Goal: Task Accomplishment & Management: Complete application form

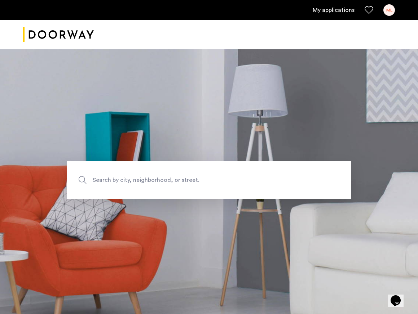
click at [142, 182] on span "Search by city, neighborhood, or street." at bounding box center [192, 180] width 199 height 10
click at [142, 182] on input "Search by city, neighborhood, or street." at bounding box center [209, 179] width 284 height 37
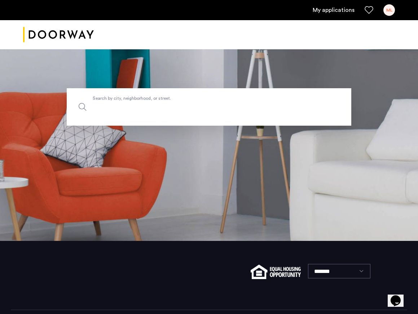
scroll to position [95, 0]
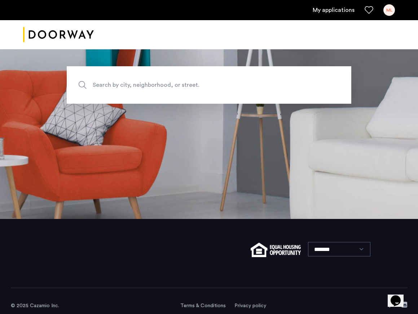
click at [341, 12] on link "My applications" at bounding box center [333, 10] width 42 height 9
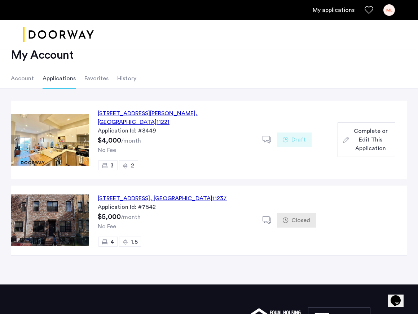
scroll to position [16, 0]
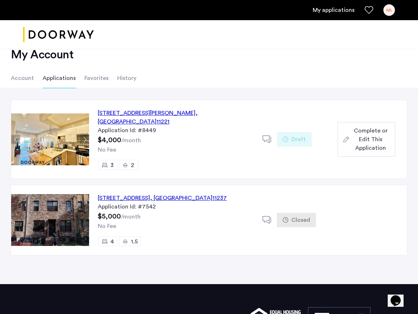
click at [141, 113] on div "591 Hart Street, Unit 3, Brooklyn , NY 11221" at bounding box center [176, 117] width 156 height 17
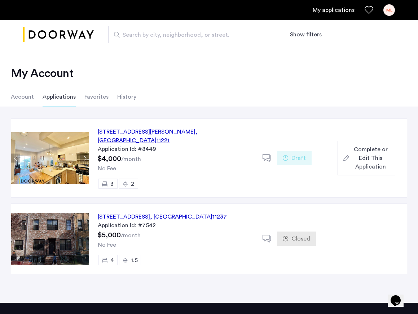
click at [367, 151] on span "Complete or Edit This Application" at bounding box center [370, 158] width 37 height 26
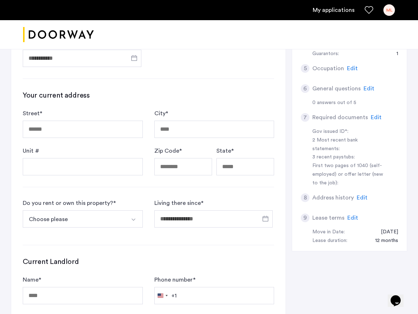
scroll to position [234, 0]
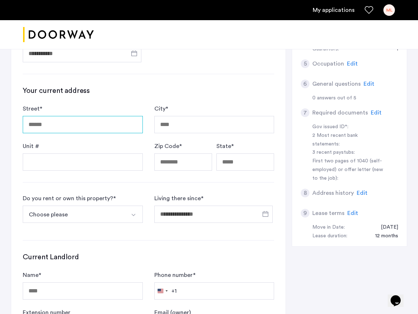
click at [82, 123] on input "Street *" at bounding box center [83, 124] width 120 height 17
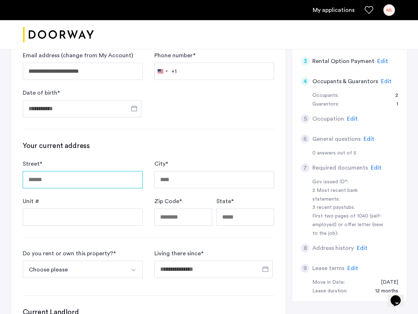
scroll to position [180, 0]
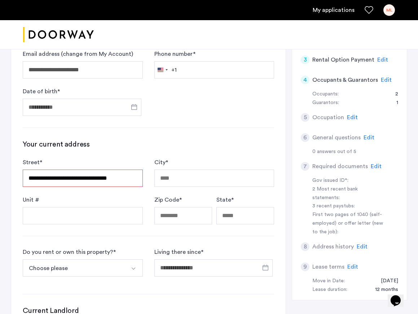
type input "**********"
type input "********"
type input "*****"
type input "**"
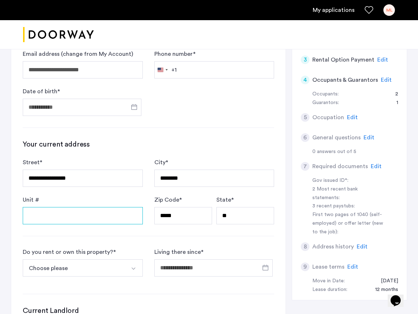
click at [92, 220] on input "Unit #" at bounding box center [83, 215] width 120 height 17
type input "**"
click at [114, 239] on div "**********" at bounding box center [148, 196] width 274 height 436
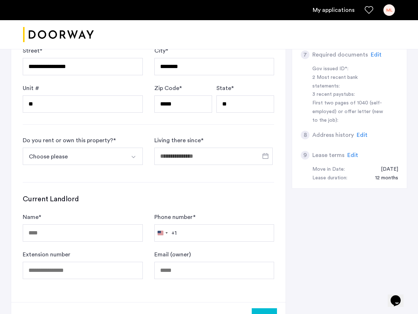
scroll to position [312, 0]
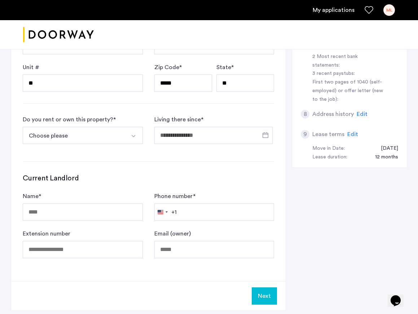
click at [124, 135] on button "Choose please" at bounding box center [74, 135] width 103 height 17
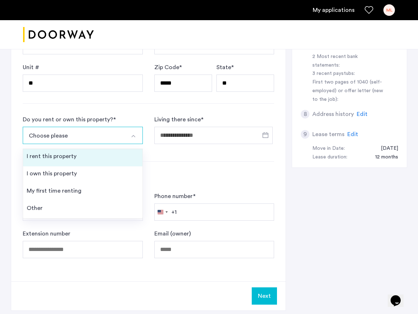
click at [114, 152] on li "I rent this property" at bounding box center [82, 157] width 119 height 17
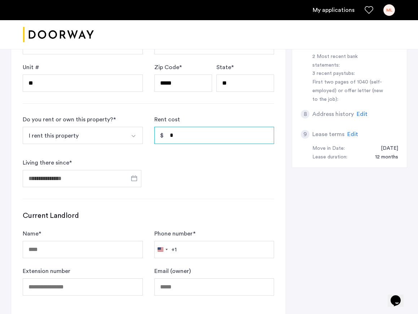
click at [228, 134] on input "*" at bounding box center [214, 135] width 120 height 17
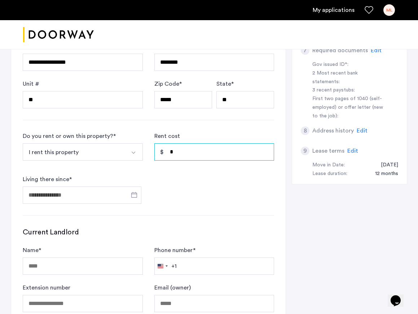
scroll to position [296, 0]
type input "*****"
click at [125, 199] on span "Open calendar" at bounding box center [133, 194] width 17 height 17
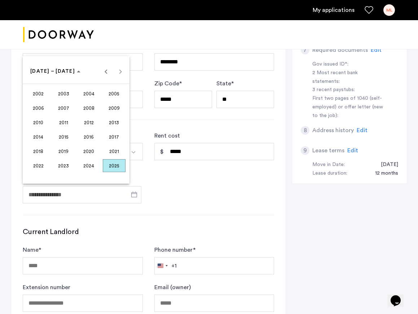
click at [89, 163] on span "2024" at bounding box center [88, 165] width 23 height 13
click at [68, 136] on span "OCT" at bounding box center [63, 136] width 23 height 13
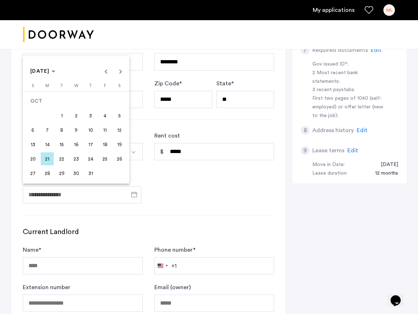
click at [61, 112] on span "1" at bounding box center [61, 115] width 13 height 13
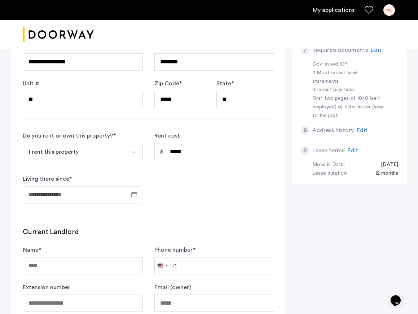
type input "**********"
click at [221, 182] on form "**********" at bounding box center [148, 168] width 251 height 72
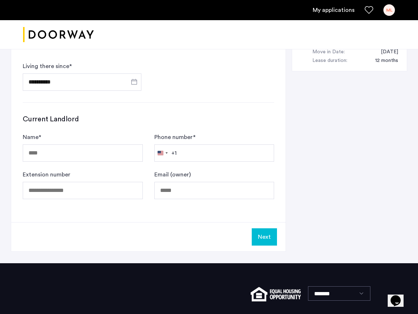
scroll to position [418, 0]
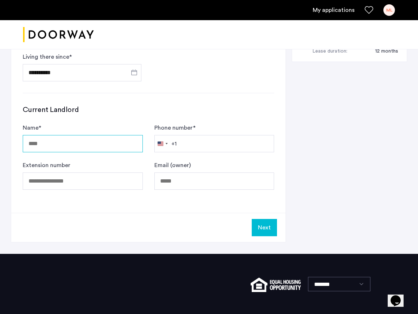
click at [61, 145] on input "Name *" at bounding box center [83, 143] width 120 height 17
type input "*****"
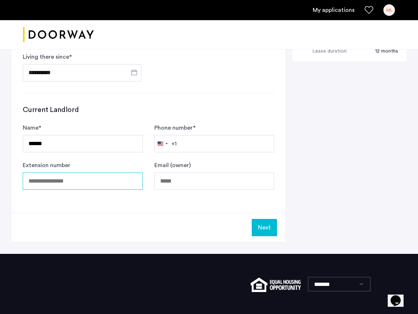
click at [120, 184] on input "Extension number" at bounding box center [83, 181] width 120 height 17
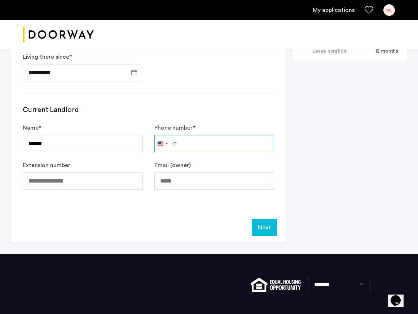
click at [187, 143] on input "Phone number *" at bounding box center [214, 143] width 120 height 17
paste input "**********"
type input "**********"
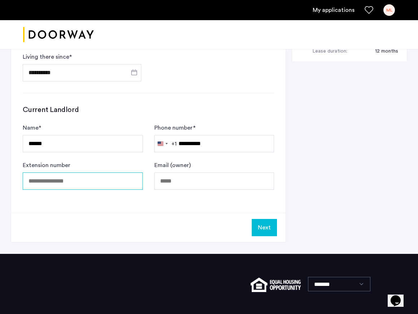
click at [95, 179] on input "Extension number" at bounding box center [83, 181] width 120 height 17
paste input "****"
type input "****"
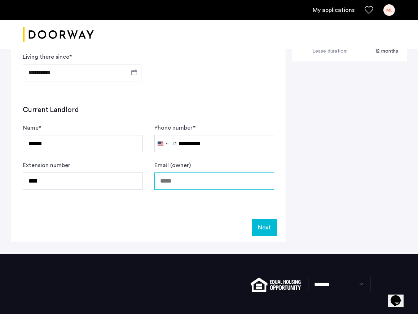
click at [193, 185] on input "Email (owner)" at bounding box center [214, 181] width 120 height 17
paste input "**********"
type input "**********"
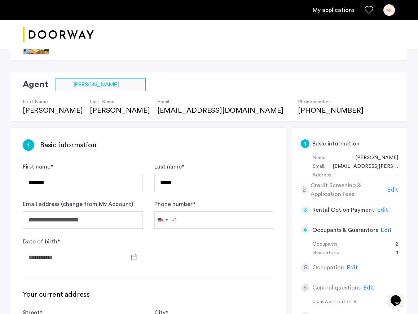
scroll to position [14, 0]
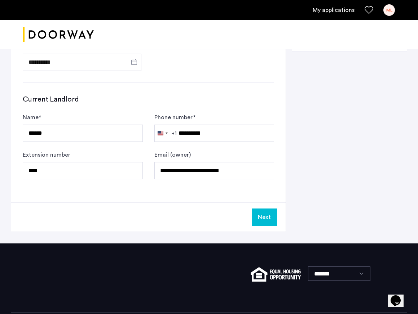
click at [261, 220] on button "Next" at bounding box center [264, 217] width 25 height 17
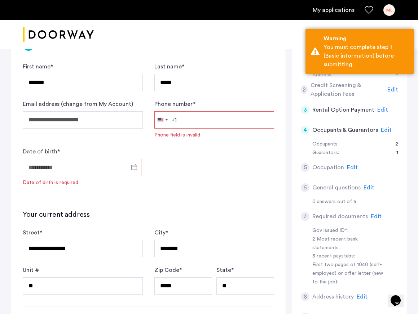
scroll to position [105, 0]
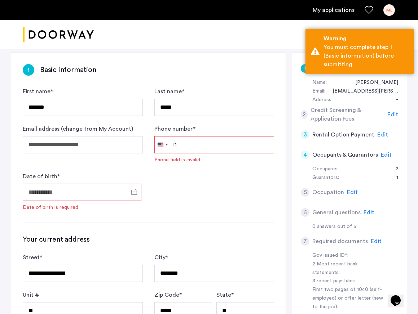
click at [95, 191] on input "Date of birth *" at bounding box center [82, 192] width 119 height 17
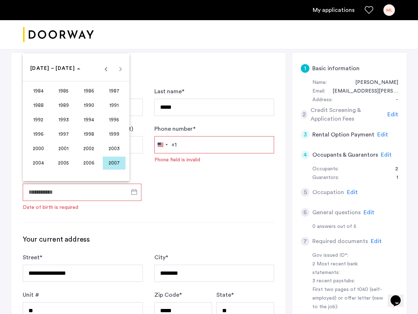
click at [41, 107] on span "1988" at bounding box center [38, 105] width 23 height 13
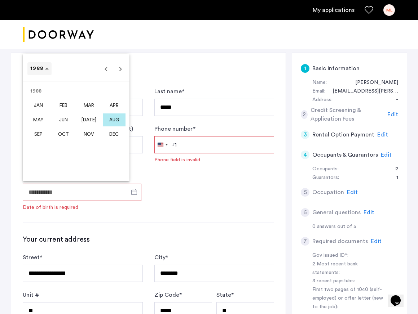
click at [43, 70] on span "1988" at bounding box center [36, 68] width 13 height 5
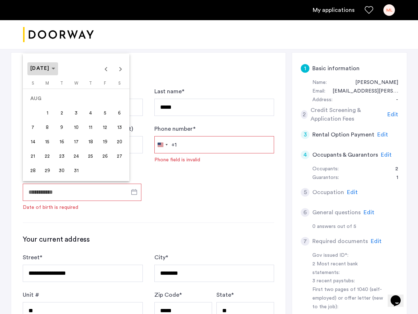
click at [50, 67] on span "AUG 1988" at bounding box center [39, 68] width 19 height 5
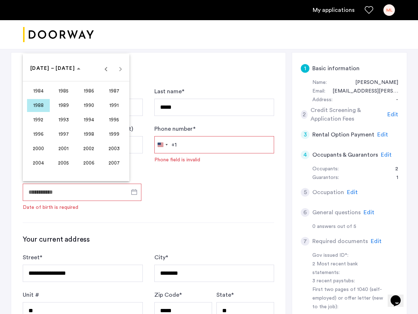
click at [93, 137] on span "1998" at bounding box center [88, 134] width 23 height 13
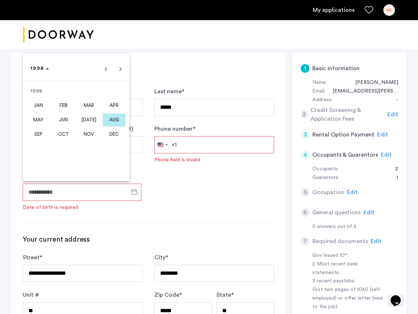
click at [62, 135] on span "OCT" at bounding box center [63, 134] width 23 height 13
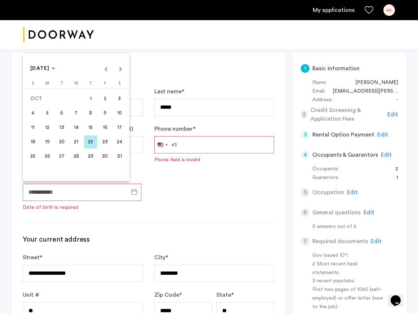
click at [79, 151] on span "28" at bounding box center [76, 156] width 13 height 13
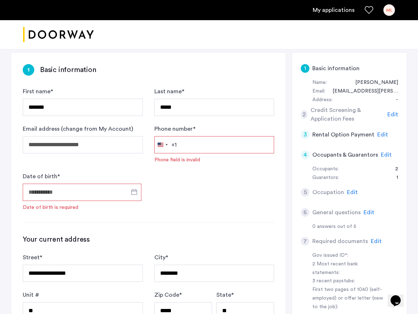
type input "**********"
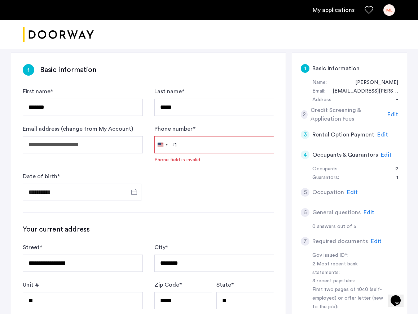
click at [200, 146] on input "Phone number *" at bounding box center [214, 144] width 120 height 17
type input "*"
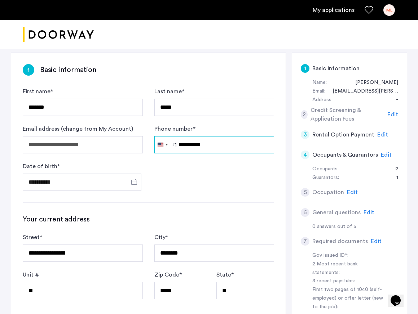
type input "**********"
click at [208, 190] on form "**********" at bounding box center [148, 139] width 251 height 104
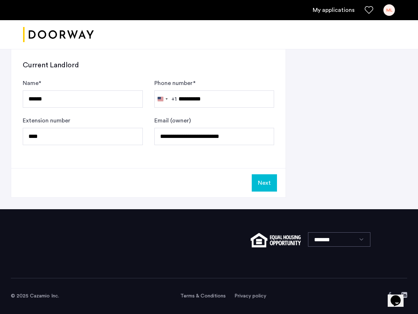
scroll to position [462, 0]
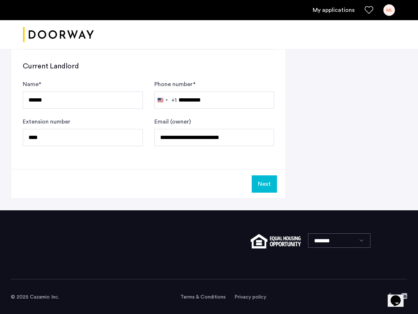
click at [267, 185] on button "Next" at bounding box center [264, 183] width 25 height 17
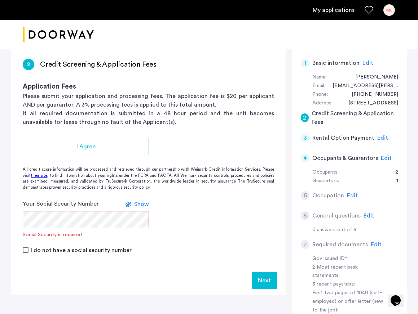
scroll to position [115, 0]
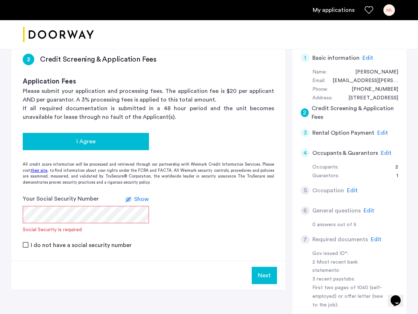
click at [101, 148] on button "I Agree" at bounding box center [86, 141] width 126 height 17
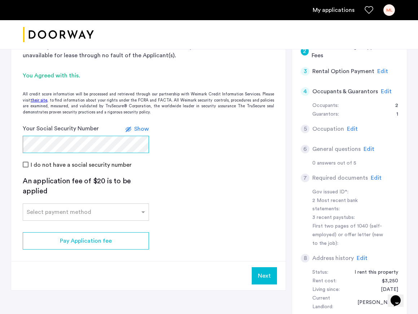
scroll to position [198, 0]
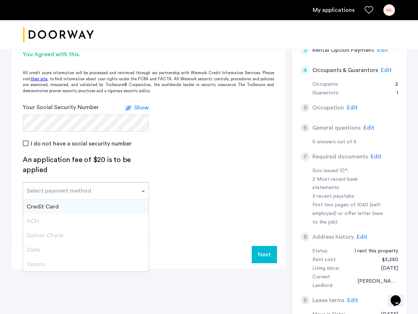
click at [106, 189] on input "text" at bounding box center [79, 189] width 104 height 5
click at [106, 207] on div "Credit Card" at bounding box center [85, 207] width 125 height 14
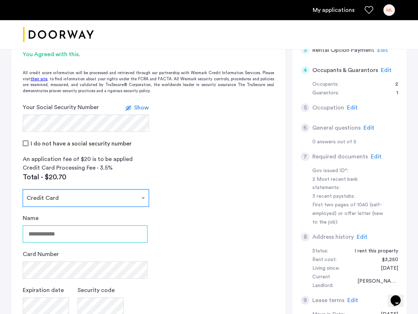
click at [93, 239] on input "Name" at bounding box center [85, 234] width 125 height 17
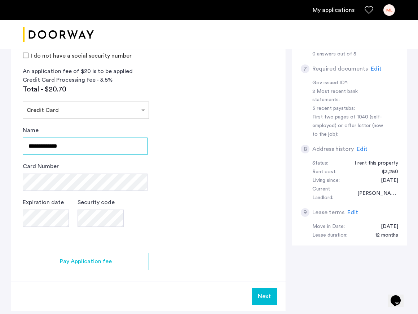
scroll to position [302, 0]
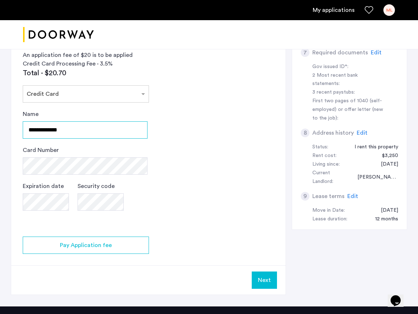
type input "**********"
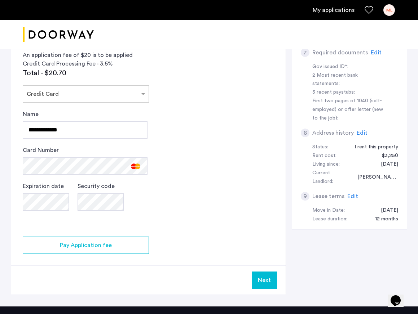
click at [215, 220] on app-credit-screening "2 Credit Screening & Application Fees Application Fees Please submit your appli…" at bounding box center [148, 75] width 274 height 440
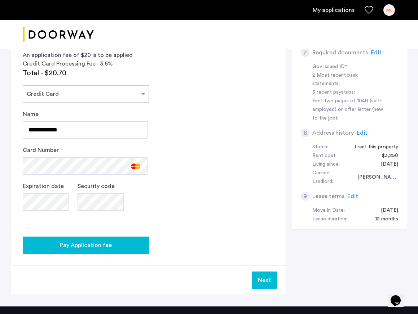
click at [96, 245] on span "Pay Application fee" at bounding box center [86, 245] width 52 height 9
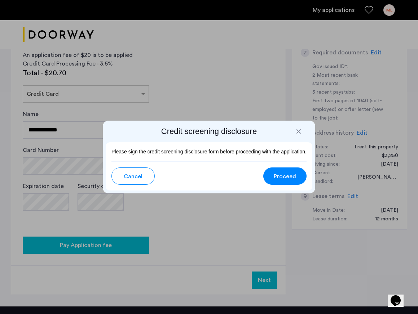
scroll to position [0, 0]
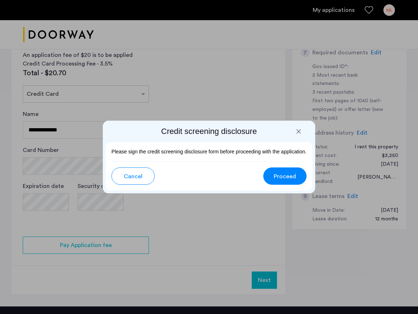
click at [285, 178] on span "Proceed" at bounding box center [285, 176] width 22 height 9
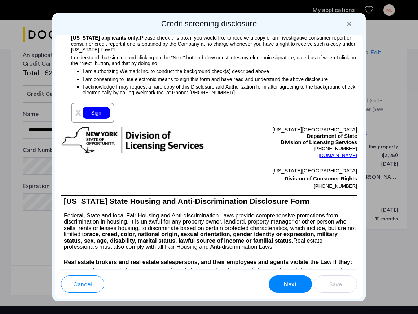
scroll to position [952, 0]
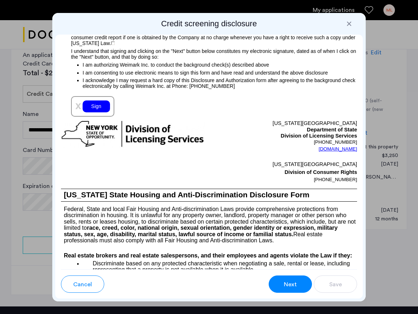
click at [98, 112] on div "Sign" at bounding box center [96, 107] width 27 height 12
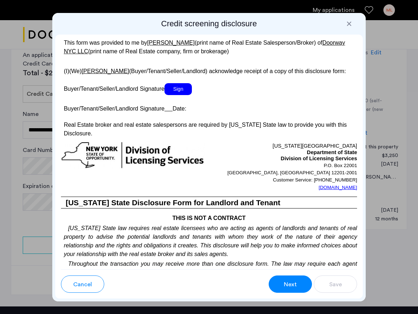
scroll to position [1538, 0]
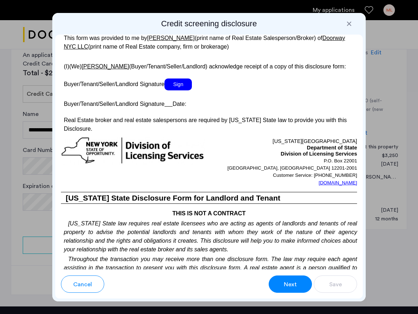
click at [179, 90] on span "Sign" at bounding box center [177, 85] width 27 height 12
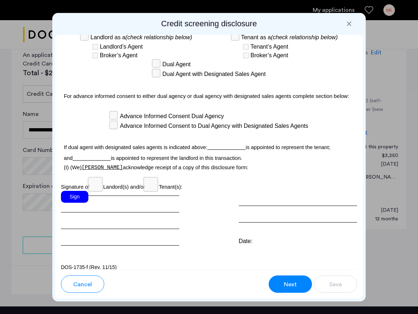
scroll to position [2395, 0]
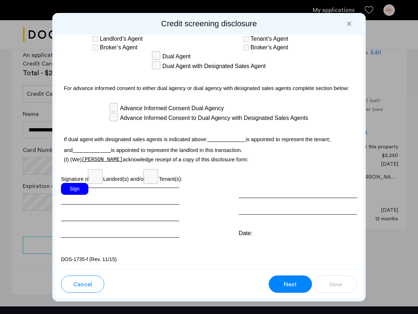
click at [76, 191] on div "Sign" at bounding box center [74, 189] width 27 height 12
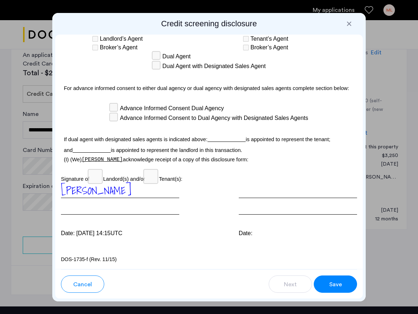
click at [334, 288] on span "Save" at bounding box center [335, 284] width 13 height 9
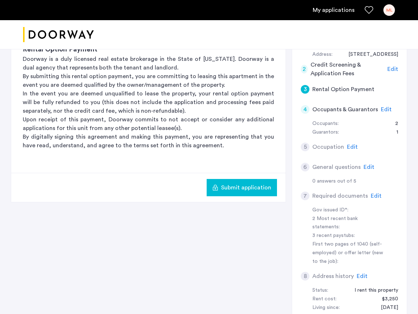
scroll to position [147, 0]
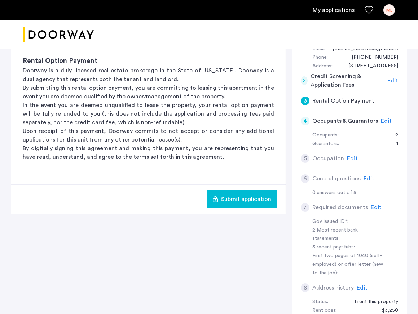
click at [236, 200] on span "Submit application" at bounding box center [246, 199] width 50 height 9
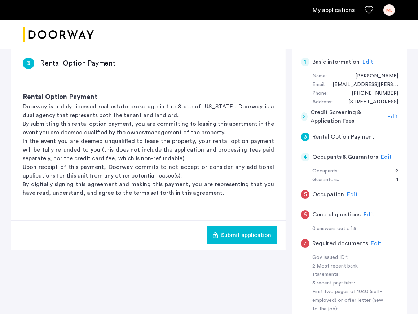
scroll to position [126, 0]
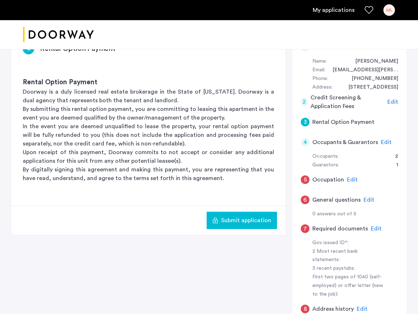
click at [348, 179] on span "Edit" at bounding box center [352, 180] width 11 height 6
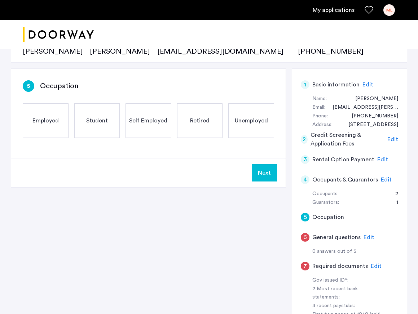
scroll to position [83, 0]
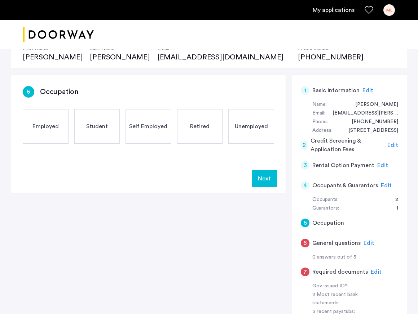
click at [39, 123] on span "Employed" at bounding box center [45, 126] width 26 height 9
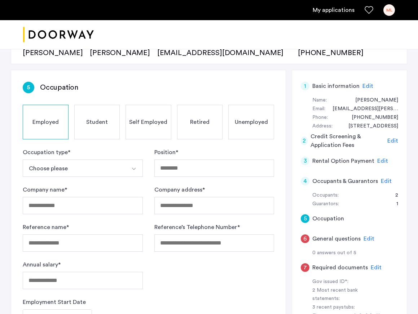
scroll to position [90, 0]
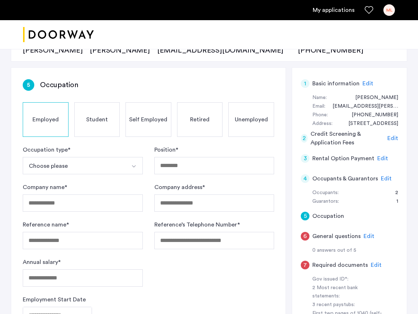
click at [103, 169] on button "Choose please" at bounding box center [74, 165] width 103 height 17
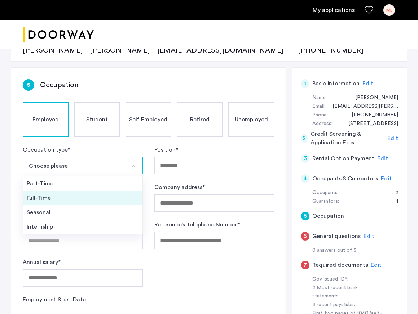
click at [81, 198] on div "Full-Time" at bounding box center [83, 198] width 112 height 9
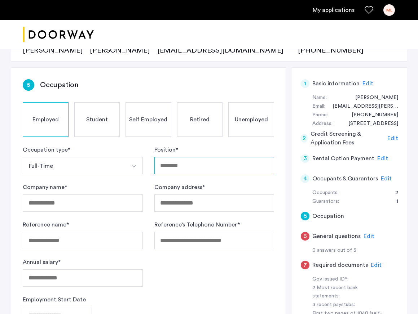
click at [172, 169] on input "Position *" at bounding box center [214, 165] width 120 height 17
type input "**********"
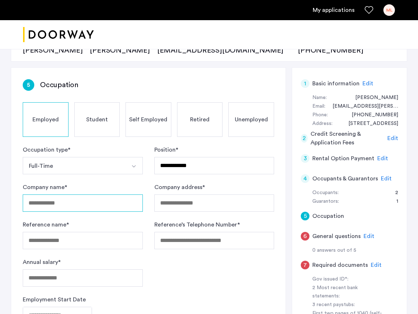
click at [76, 208] on input "Company name *" at bounding box center [83, 203] width 120 height 17
type input "*******"
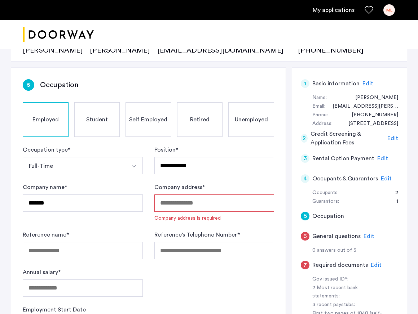
paste input "**********"
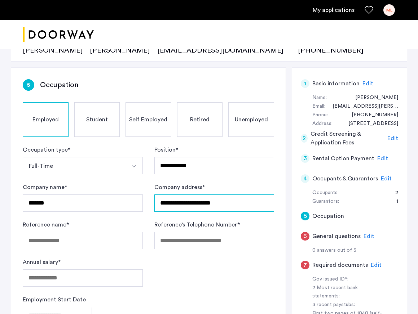
scroll to position [121, 0]
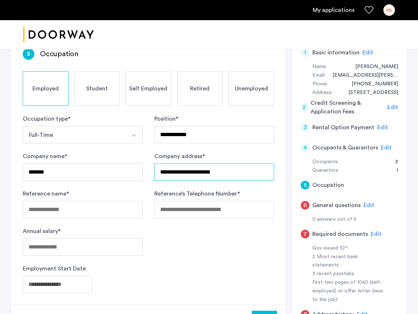
type input "**********"
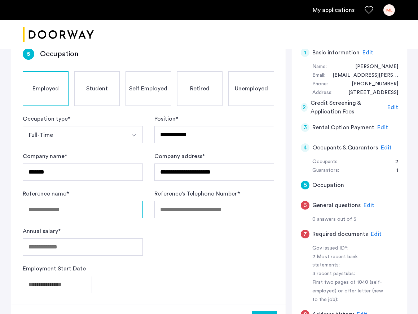
click at [87, 207] on input "Reference name *" at bounding box center [83, 209] width 120 height 17
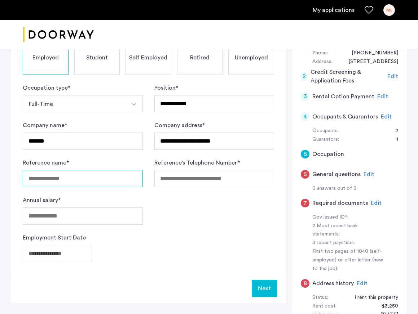
scroll to position [155, 0]
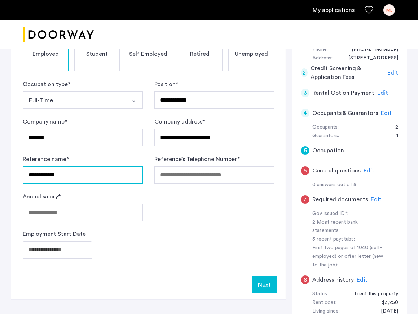
type input "**********"
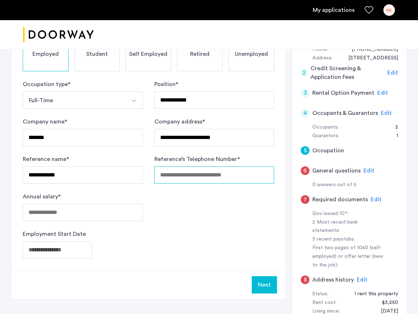
click at [202, 176] on input "Reference’s Telephone Number *" at bounding box center [214, 174] width 120 height 17
type input "**********"
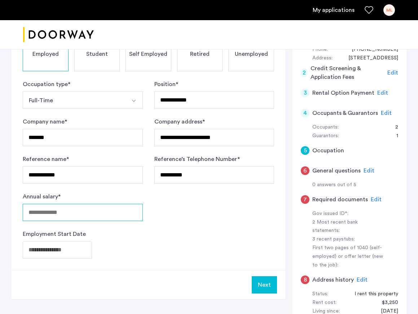
click at [97, 215] on input "Annual salary *" at bounding box center [83, 212] width 120 height 17
type input "*****"
click at [70, 159] on body "**********" at bounding box center [209, 2] width 418 height 314
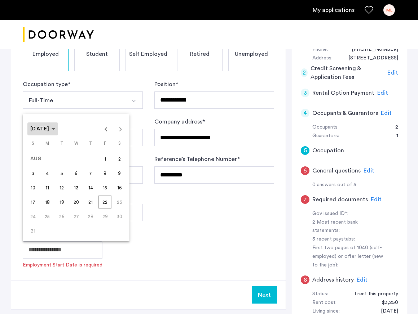
click at [55, 127] on span "AUG 2025" at bounding box center [42, 129] width 25 height 6
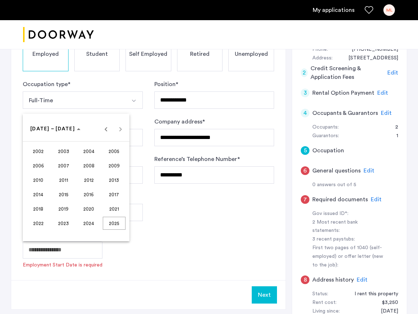
click at [119, 210] on span "2021" at bounding box center [114, 209] width 23 height 13
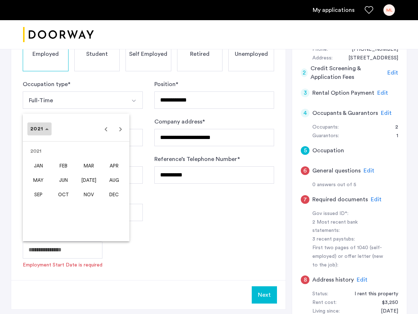
click at [46, 127] on span "2021" at bounding box center [39, 129] width 18 height 6
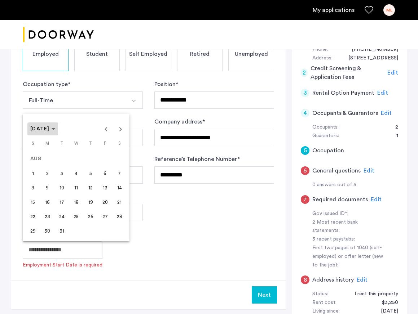
click at [55, 131] on span "AUG 2021" at bounding box center [42, 129] width 25 height 6
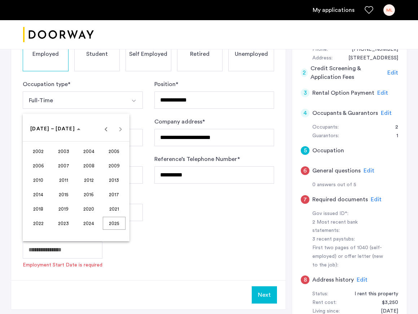
click at [38, 221] on span "2022" at bounding box center [38, 223] width 23 height 13
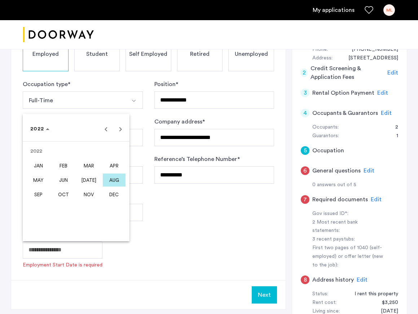
click at [43, 165] on span "JAN" at bounding box center [38, 165] width 23 height 13
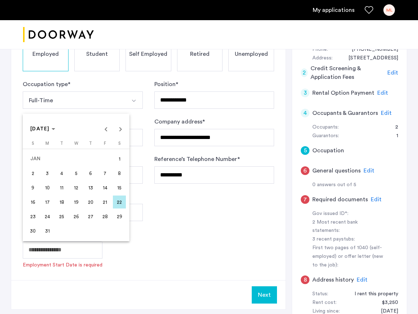
click at [120, 164] on span "1" at bounding box center [119, 158] width 13 height 13
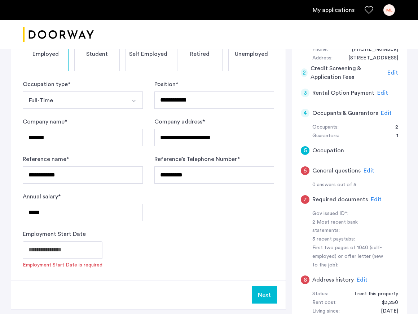
type input "**********"
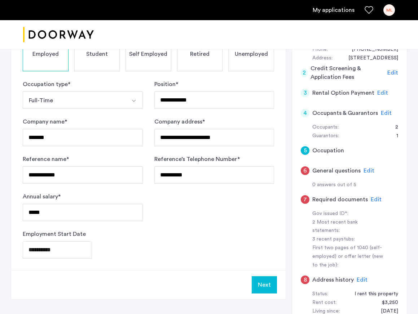
click at [265, 284] on button "Next" at bounding box center [264, 284] width 25 height 17
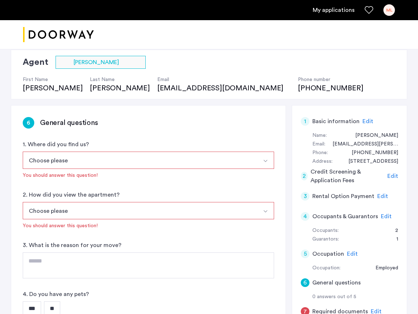
scroll to position [56, 0]
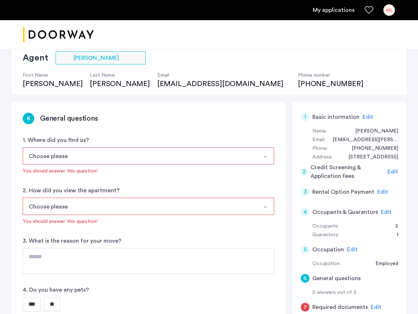
click at [210, 160] on button "Choose please" at bounding box center [140, 155] width 234 height 17
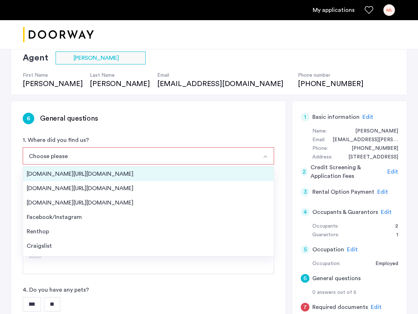
click at [115, 178] on div "Streeteasy.com/Zillow.com" at bounding box center [148, 174] width 243 height 9
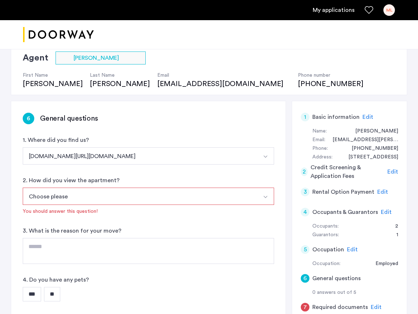
click at [101, 199] on button "Choose please" at bounding box center [140, 196] width 234 height 17
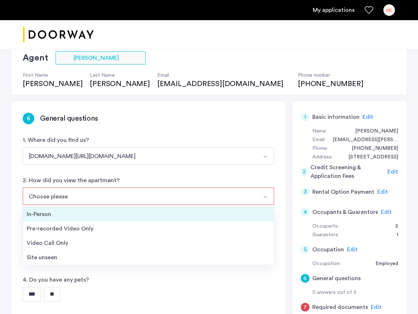
click at [93, 214] on div "In-Person" at bounding box center [148, 214] width 243 height 9
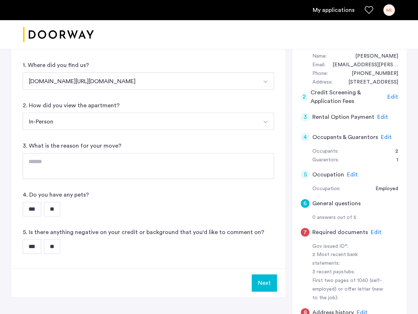
scroll to position [137, 0]
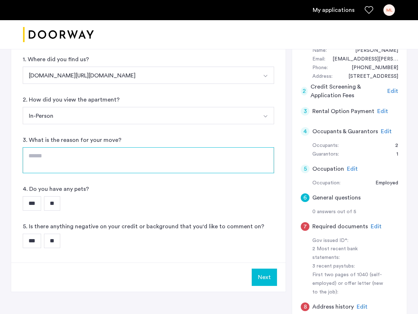
click at [94, 154] on textarea at bounding box center [148, 160] width 251 height 26
type textarea "*"
type textarea "**********"
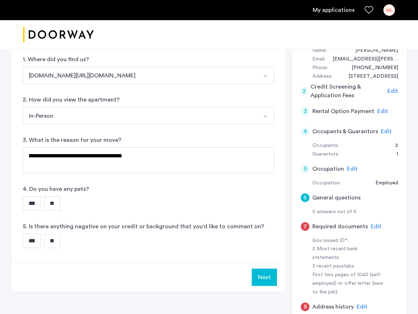
click at [28, 207] on input "***" at bounding box center [32, 203] width 18 height 14
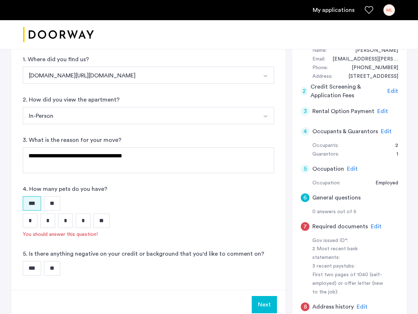
click at [35, 223] on input "*" at bounding box center [30, 221] width 15 height 14
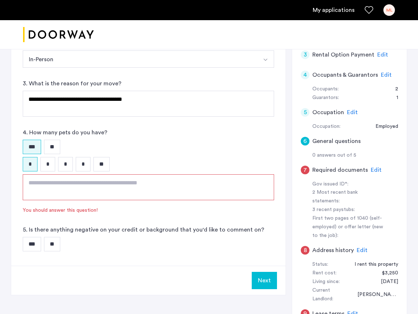
scroll to position [200, 0]
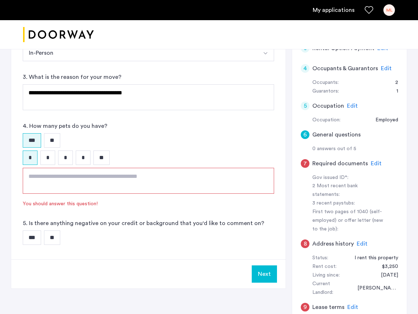
click at [47, 181] on textarea at bounding box center [148, 181] width 251 height 26
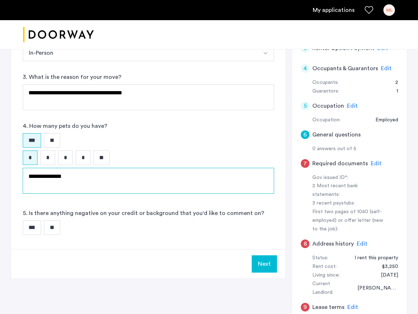
click at [59, 177] on textarea "**********" at bounding box center [148, 181] width 251 height 26
click at [88, 179] on textarea "**********" at bounding box center [148, 181] width 251 height 26
type textarea "**********"
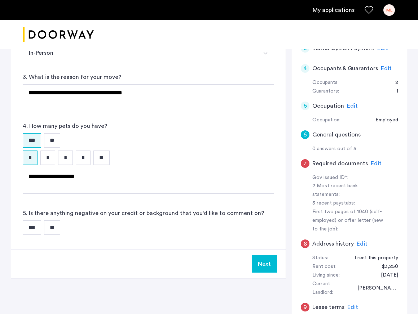
click at [82, 237] on div "**********" at bounding box center [148, 103] width 274 height 292
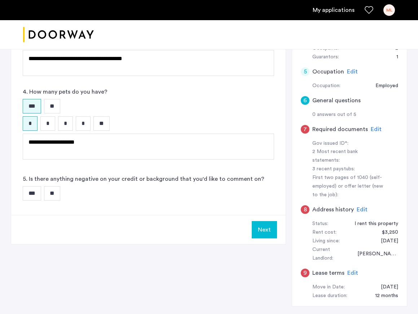
scroll to position [235, 0]
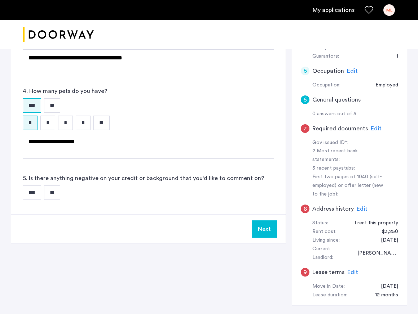
click at [50, 192] on input "**" at bounding box center [52, 193] width 16 height 14
click at [263, 231] on button "Next" at bounding box center [264, 229] width 25 height 17
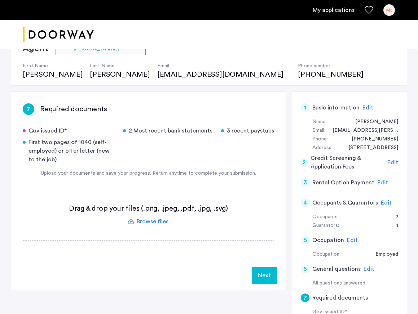
scroll to position [70, 0]
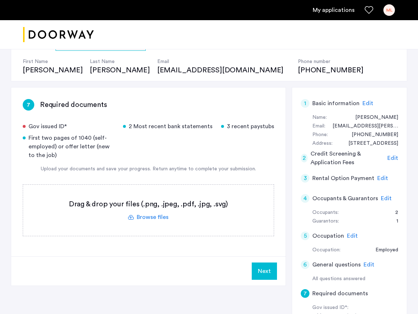
click at [150, 219] on label at bounding box center [148, 210] width 250 height 51
click at [0, 0] on input "file" at bounding box center [0, 0] width 0 height 0
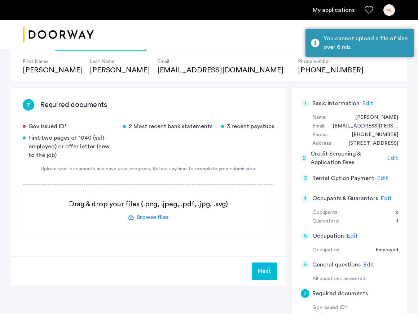
click at [158, 215] on label at bounding box center [148, 210] width 250 height 51
click at [0, 0] on input "file" at bounding box center [0, 0] width 0 height 0
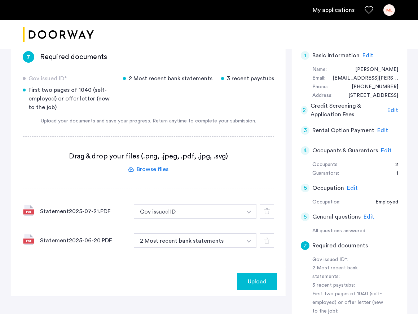
scroll to position [128, 0]
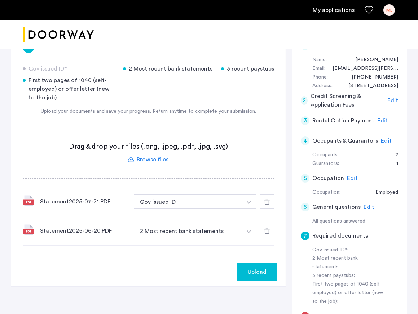
click at [160, 159] on label at bounding box center [148, 152] width 250 height 51
click at [0, 0] on input "file" at bounding box center [0, 0] width 0 height 0
click at [151, 162] on label at bounding box center [148, 152] width 250 height 51
click at [0, 0] on input "file" at bounding box center [0, 0] width 0 height 0
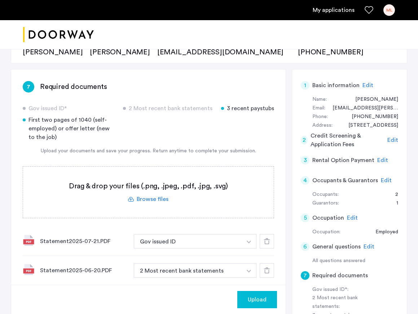
scroll to position [94, 0]
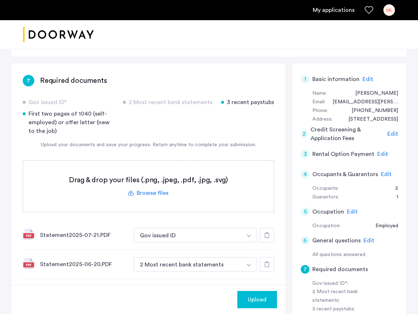
click at [159, 194] on label at bounding box center [148, 186] width 250 height 51
click at [0, 0] on input "file" at bounding box center [0, 0] width 0 height 0
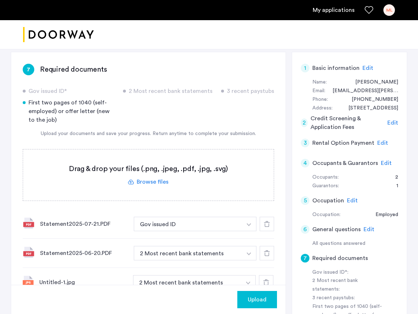
scroll to position [107, 0]
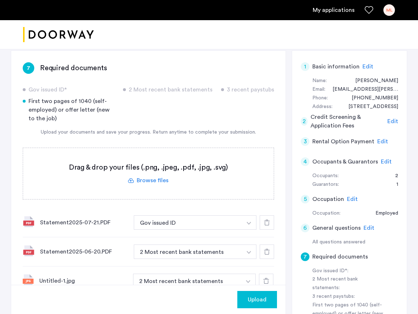
click at [149, 181] on label at bounding box center [148, 173] width 250 height 51
click at [0, 0] on input "file" at bounding box center [0, 0] width 0 height 0
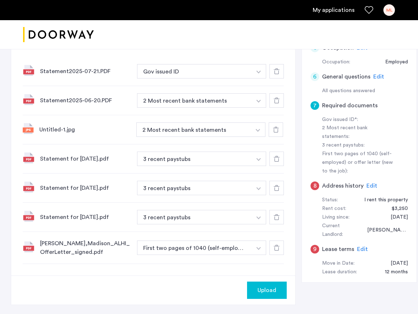
scroll to position [256, 0]
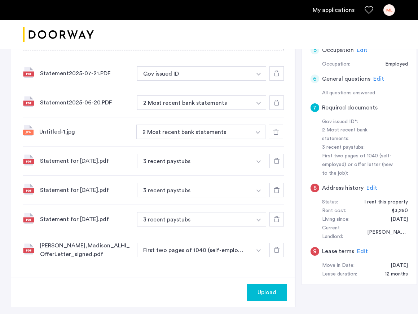
click at [259, 290] on span "Upload" at bounding box center [266, 292] width 19 height 9
click at [166, 292] on div "Upload" at bounding box center [153, 292] width 284 height 29
click at [257, 295] on span "Upload" at bounding box center [266, 292] width 19 height 9
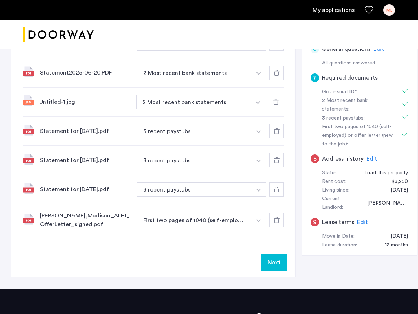
scroll to position [294, 0]
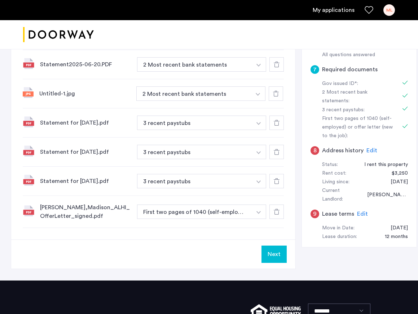
click at [268, 251] on button "Next" at bounding box center [273, 254] width 25 height 17
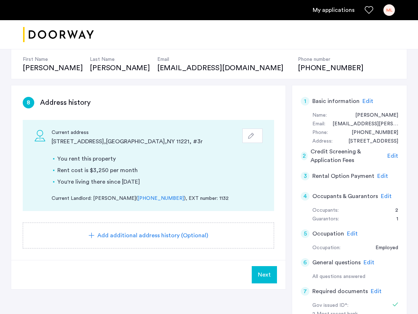
scroll to position [72, 0]
click at [262, 273] on span "Next" at bounding box center [264, 274] width 13 height 9
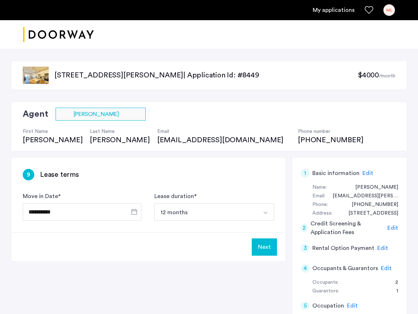
click at [260, 246] on button "Next" at bounding box center [264, 247] width 25 height 17
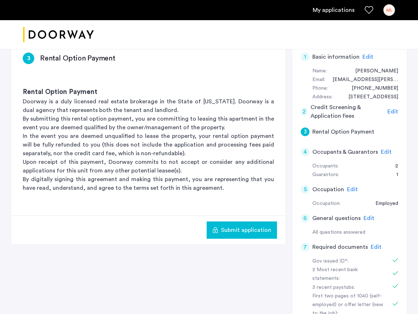
scroll to position [117, 0]
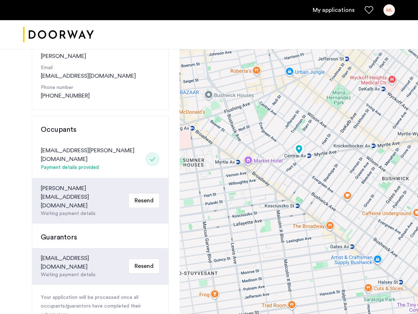
scroll to position [122, 0]
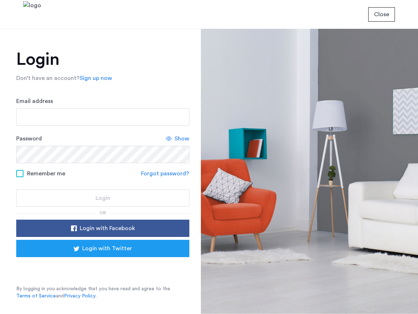
click at [151, 115] on input "Email address" at bounding box center [102, 116] width 173 height 17
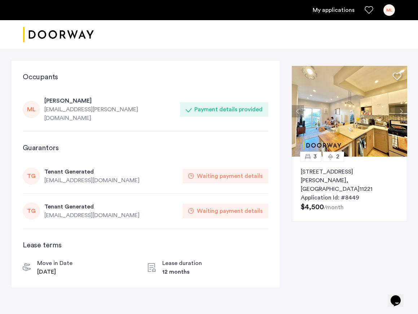
scroll to position [1, 0]
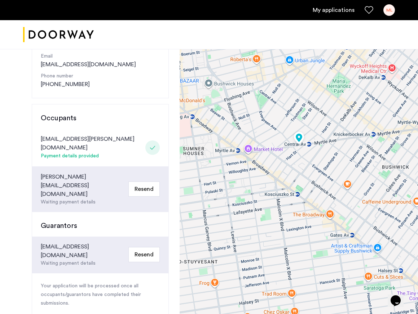
scroll to position [115, 0]
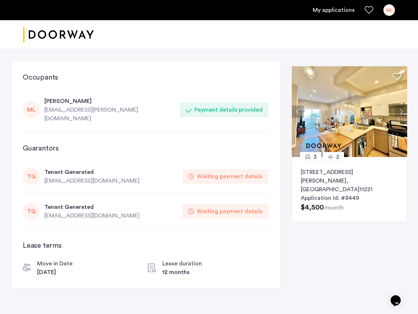
click at [342, 11] on link "My applications" at bounding box center [333, 10] width 42 height 9
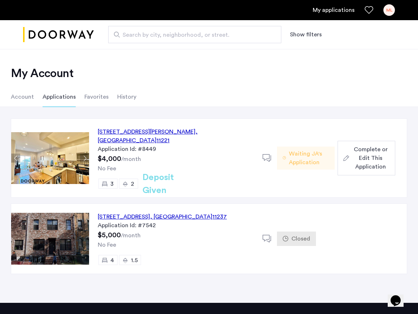
click at [356, 157] on span "Complete or Edit This Application" at bounding box center [370, 158] width 37 height 26
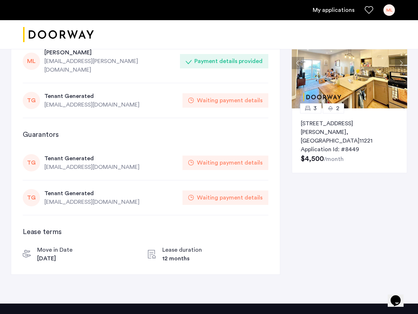
scroll to position [56, 0]
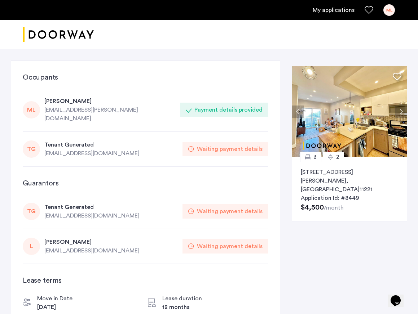
click at [333, 157] on icon at bounding box center [330, 157] width 6 height 6
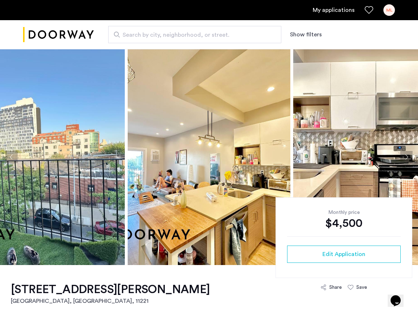
click at [407, 156] on button "Next apartment" at bounding box center [406, 157] width 12 height 12
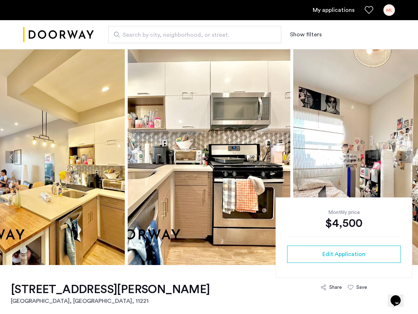
click at [407, 158] on button "Next apartment" at bounding box center [406, 157] width 12 height 12
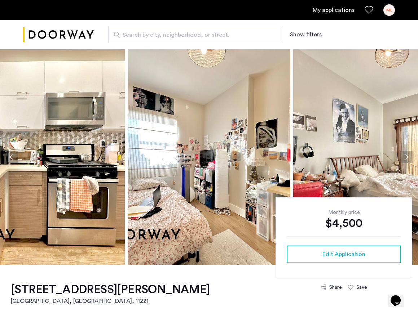
click at [406, 157] on button "Next apartment" at bounding box center [406, 157] width 12 height 12
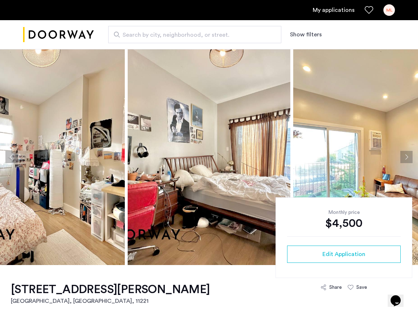
click at [406, 157] on button "Next apartment" at bounding box center [406, 157] width 12 height 12
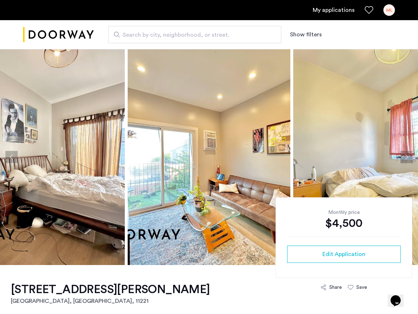
click at [406, 157] on button "Next apartment" at bounding box center [406, 157] width 12 height 12
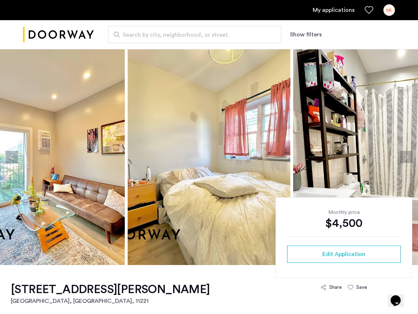
click at [406, 157] on button "Next apartment" at bounding box center [406, 157] width 12 height 12
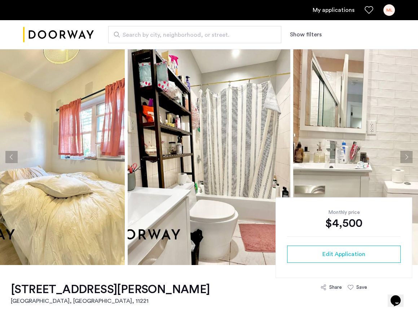
click at [406, 157] on button "Next apartment" at bounding box center [406, 157] width 12 height 12
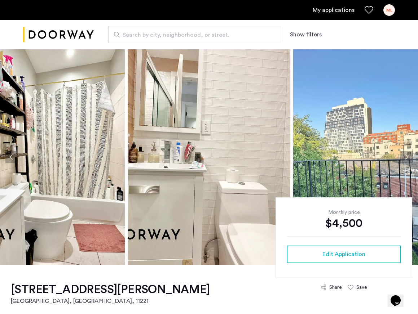
click at [406, 157] on button "Next apartment" at bounding box center [406, 157] width 12 height 12
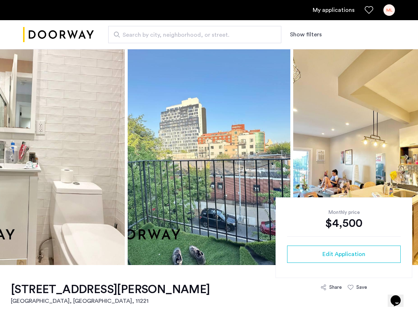
click at [404, 157] on button "Next apartment" at bounding box center [406, 157] width 12 height 12
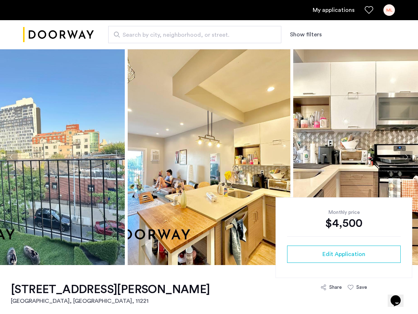
click at [9, 157] on button "Previous apartment" at bounding box center [11, 157] width 12 height 12
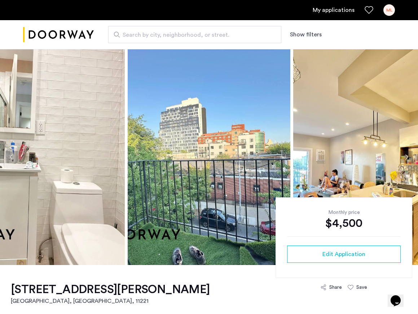
click at [9, 157] on button "Previous apartment" at bounding box center [11, 157] width 12 height 12
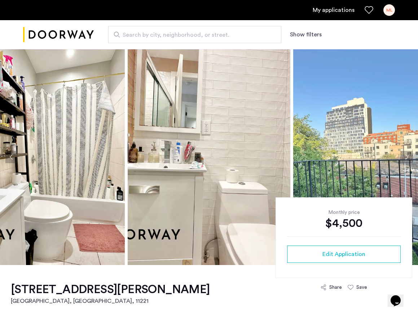
click at [9, 157] on button "Previous apartment" at bounding box center [11, 157] width 12 height 12
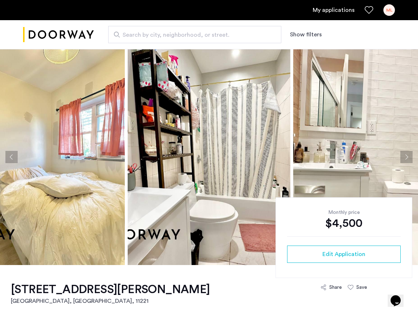
click at [9, 157] on button "Previous apartment" at bounding box center [11, 157] width 12 height 12
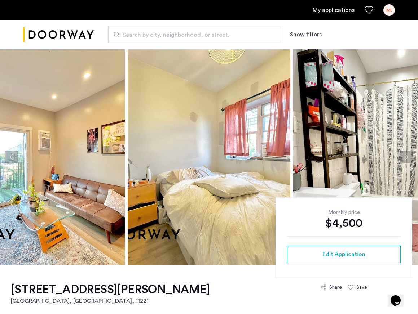
click at [9, 157] on button "Previous apartment" at bounding box center [11, 157] width 12 height 12
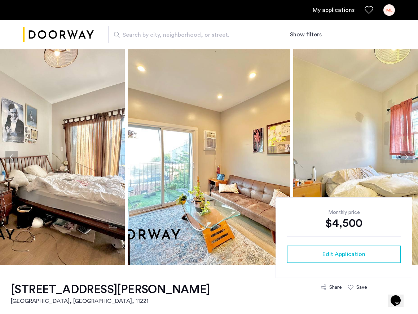
click at [10, 157] on button "Previous apartment" at bounding box center [11, 157] width 12 height 12
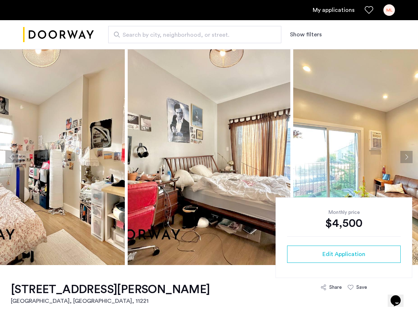
click at [10, 157] on button "Previous apartment" at bounding box center [11, 157] width 12 height 12
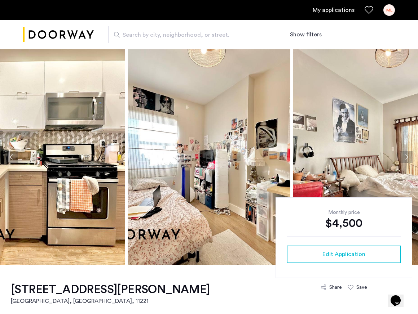
click at [10, 157] on button "Previous apartment" at bounding box center [11, 157] width 12 height 12
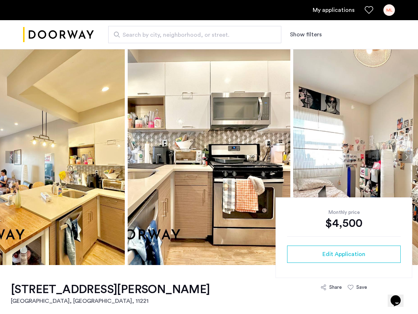
click at [10, 157] on button "Previous apartment" at bounding box center [11, 157] width 12 height 12
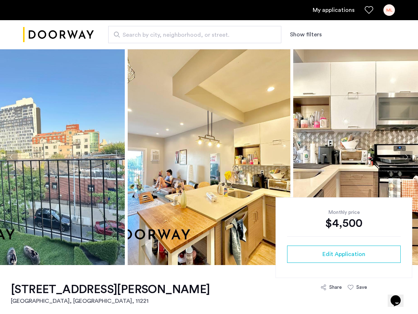
click at [10, 157] on button "Previous apartment" at bounding box center [11, 157] width 12 height 12
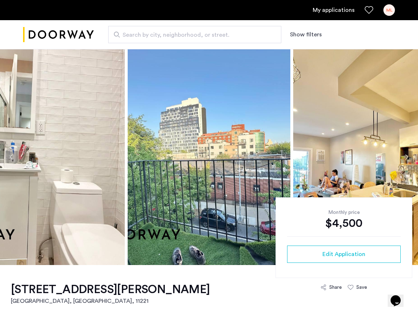
click at [10, 156] on button "Previous apartment" at bounding box center [11, 157] width 12 height 12
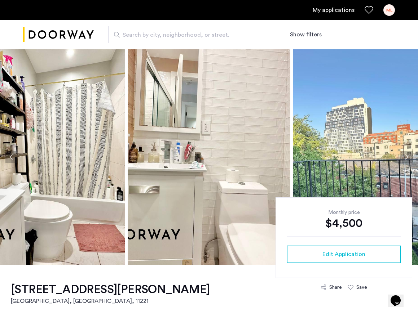
click at [408, 153] on button "Next apartment" at bounding box center [406, 157] width 12 height 12
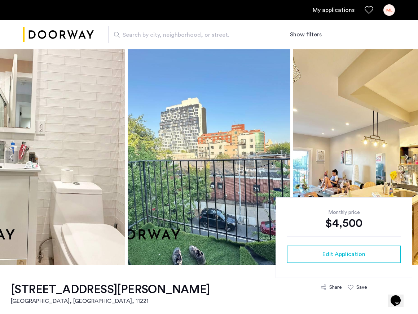
click at [408, 155] on button "Next apartment" at bounding box center [406, 157] width 12 height 12
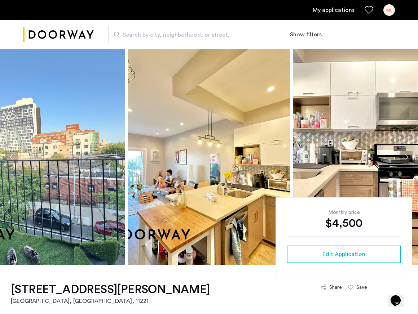
click at [408, 159] on button "Next apartment" at bounding box center [406, 157] width 12 height 12
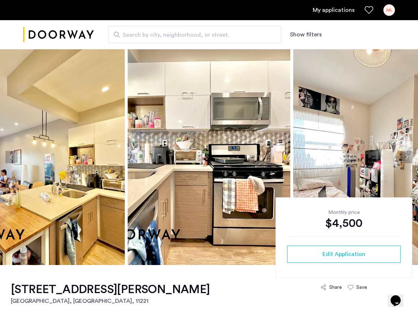
click at [408, 159] on button "Next apartment" at bounding box center [406, 157] width 12 height 12
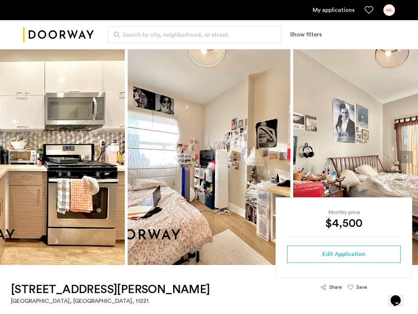
click at [408, 159] on button "Next apartment" at bounding box center [406, 157] width 12 height 12
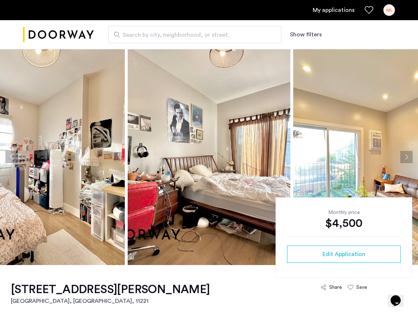
click at [405, 156] on button "Next apartment" at bounding box center [406, 157] width 12 height 12
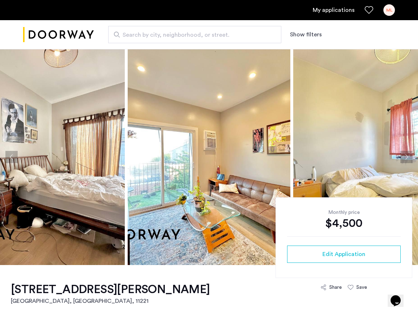
click at [405, 156] on button "Next apartment" at bounding box center [406, 157] width 12 height 12
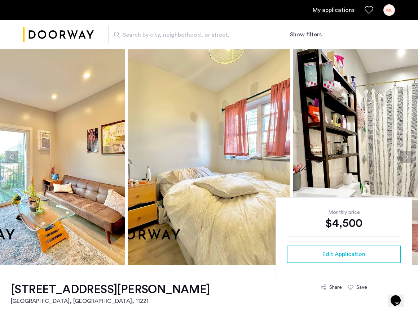
click at [405, 156] on button "Next apartment" at bounding box center [406, 157] width 12 height 12
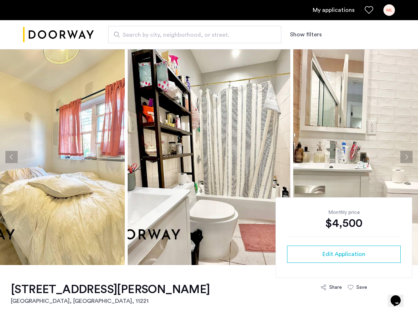
click at [13, 156] on button "Previous apartment" at bounding box center [11, 157] width 12 height 12
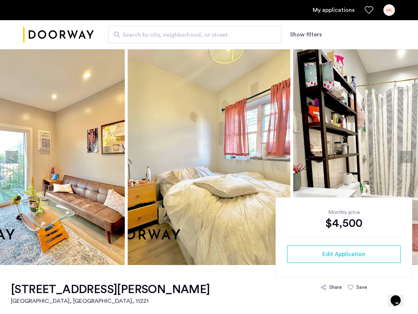
click at [13, 156] on button "Previous apartment" at bounding box center [11, 157] width 12 height 12
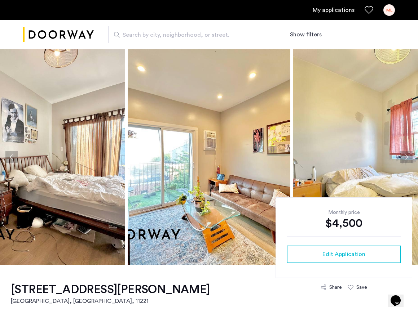
click at [13, 156] on button "Previous apartment" at bounding box center [11, 157] width 12 height 12
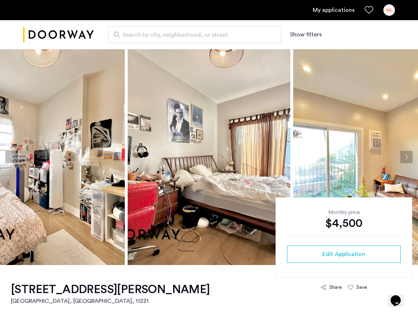
click at [237, 152] on img at bounding box center [209, 157] width 163 height 216
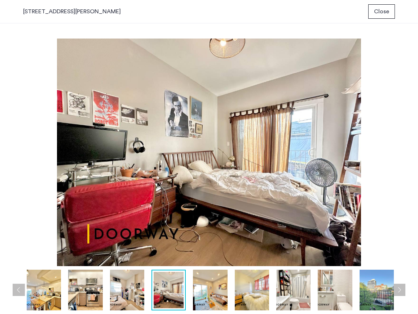
click at [401, 290] on button "Next apartment" at bounding box center [399, 290] width 12 height 12
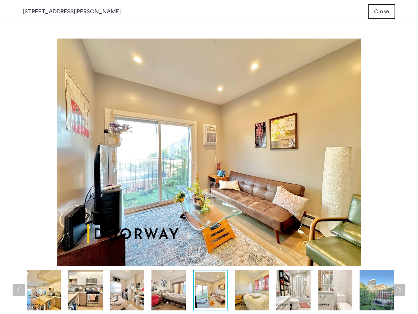
click at [175, 288] on img at bounding box center [168, 290] width 34 height 41
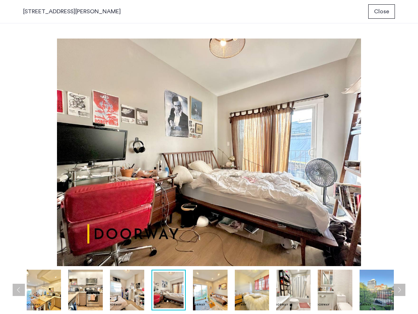
click at [130, 294] on img at bounding box center [127, 290] width 34 height 41
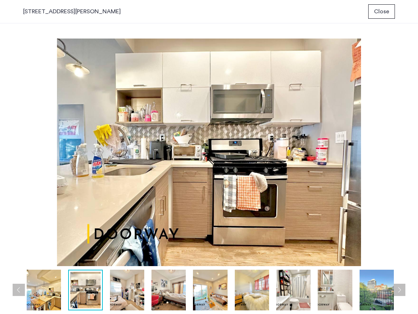
click at [36, 295] on img at bounding box center [44, 290] width 34 height 41
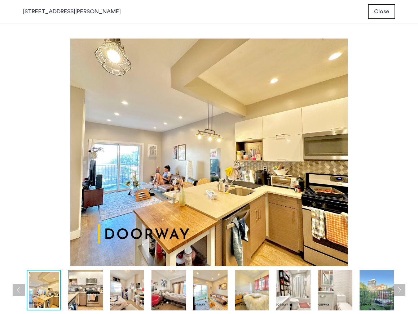
click at [398, 293] on button "Next apartment" at bounding box center [399, 290] width 12 height 12
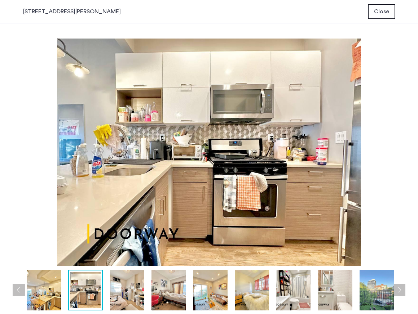
click at [398, 293] on button "Next apartment" at bounding box center [399, 290] width 12 height 12
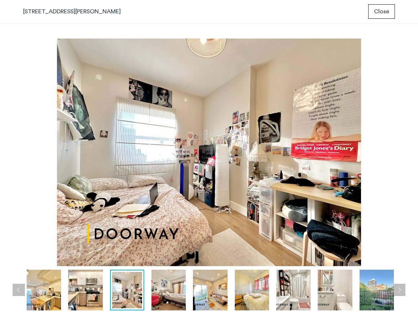
click at [398, 293] on button "Next apartment" at bounding box center [399, 290] width 12 height 12
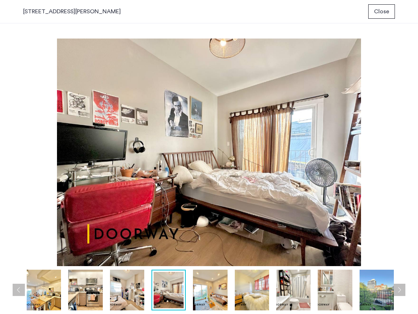
click at [397, 293] on button "Next apartment" at bounding box center [399, 290] width 12 height 12
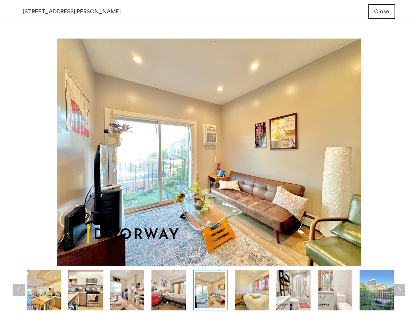
click at [397, 293] on button "Next apartment" at bounding box center [399, 290] width 12 height 12
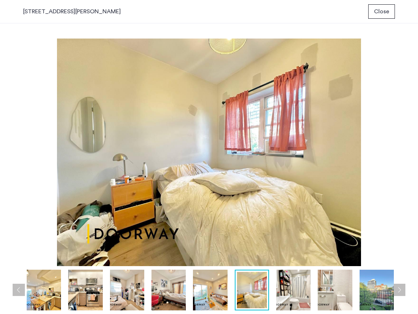
click at [399, 293] on button "Next apartment" at bounding box center [399, 290] width 12 height 12
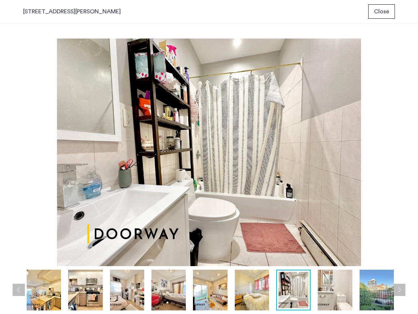
click at [399, 293] on button "Next apartment" at bounding box center [399, 290] width 12 height 12
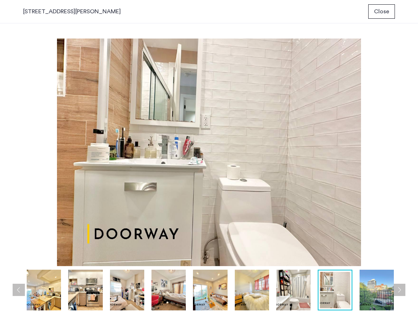
click at [398, 293] on button "Next apartment" at bounding box center [399, 290] width 12 height 12
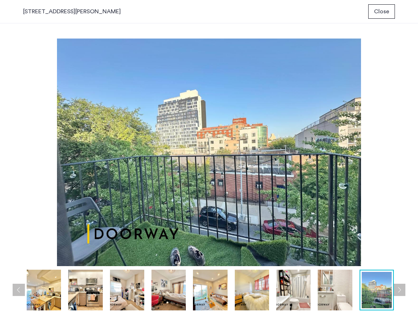
click at [19, 290] on button "Previous apartment" at bounding box center [19, 290] width 12 height 12
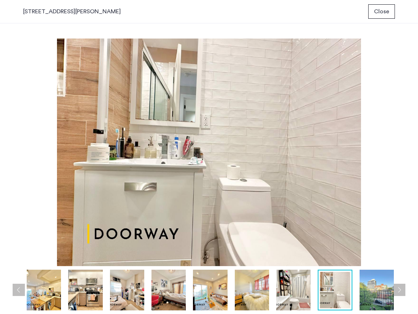
click at [19, 290] on button "Previous apartment" at bounding box center [19, 290] width 12 height 12
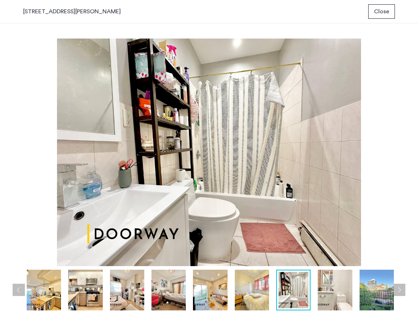
click at [19, 290] on button "Previous apartment" at bounding box center [19, 290] width 12 height 12
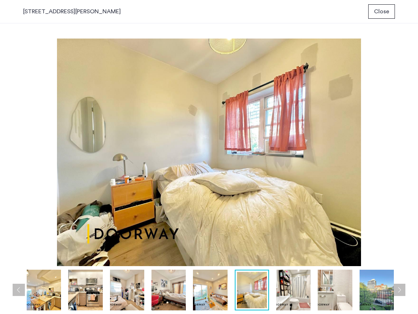
click at [19, 290] on button "Previous apartment" at bounding box center [19, 290] width 12 height 12
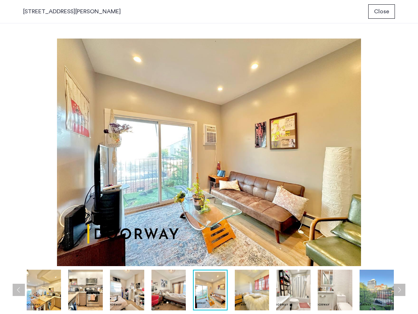
click at [18, 289] on button "Previous apartment" at bounding box center [19, 290] width 12 height 12
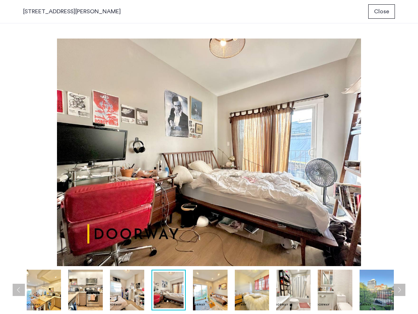
click at [18, 289] on button "Previous apartment" at bounding box center [19, 290] width 12 height 12
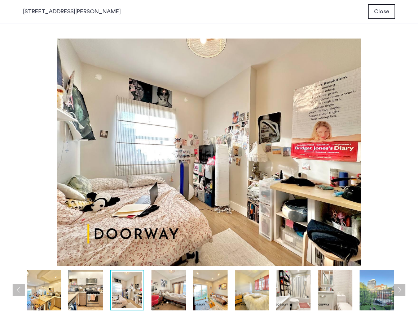
click at [18, 289] on button "Previous apartment" at bounding box center [19, 290] width 12 height 12
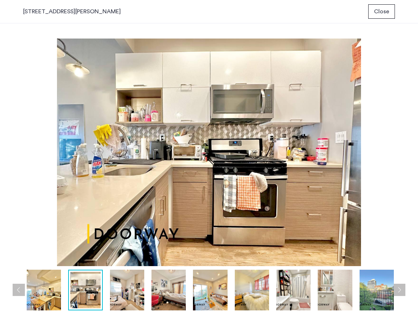
click at [18, 289] on button "Previous apartment" at bounding box center [19, 290] width 12 height 12
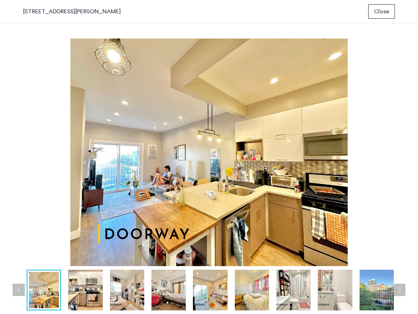
click at [400, 290] on button "Next apartment" at bounding box center [399, 290] width 12 height 12
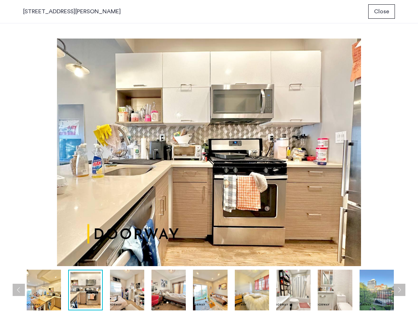
click at [400, 290] on button "Next apartment" at bounding box center [399, 290] width 12 height 12
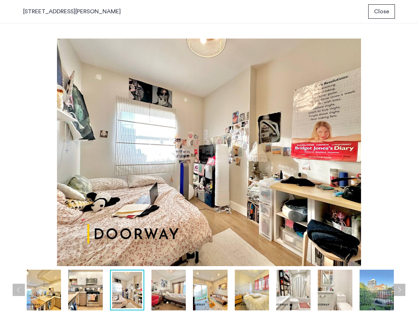
click at [400, 290] on button "Next apartment" at bounding box center [399, 290] width 12 height 12
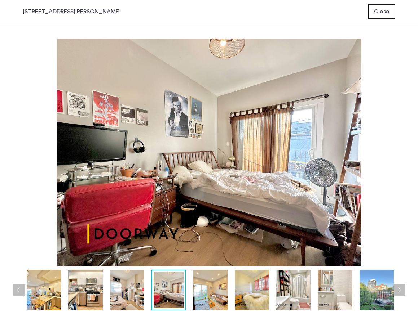
click at [400, 290] on button "Next apartment" at bounding box center [399, 290] width 12 height 12
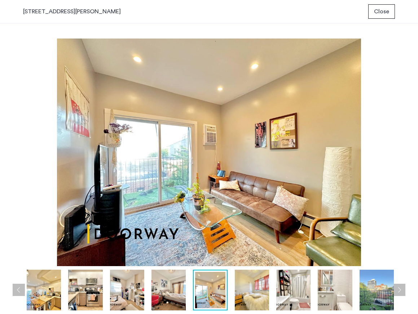
click at [400, 290] on button "Next apartment" at bounding box center [399, 290] width 12 height 12
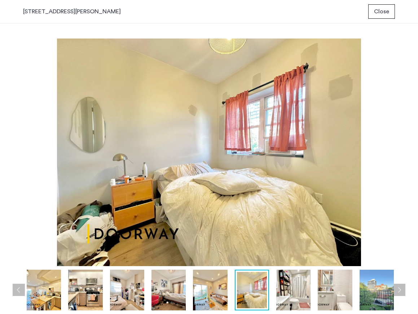
click at [400, 290] on button "Next apartment" at bounding box center [399, 290] width 12 height 12
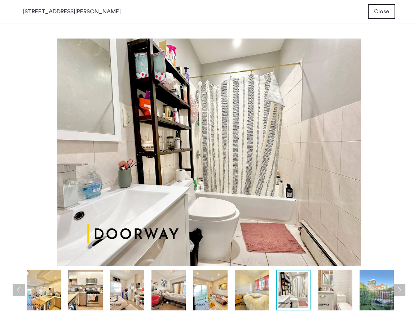
click at [400, 290] on button "Next apartment" at bounding box center [399, 290] width 12 height 12
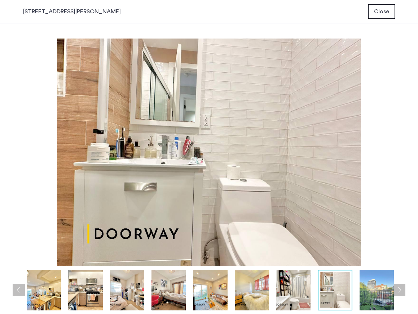
click at [400, 290] on button "Next apartment" at bounding box center [399, 290] width 12 height 12
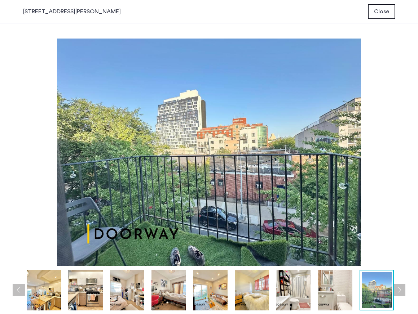
click at [41, 293] on img at bounding box center [44, 290] width 34 height 41
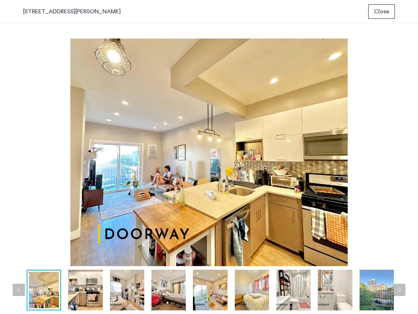
click at [20, 290] on button "Previous apartment" at bounding box center [19, 290] width 12 height 12
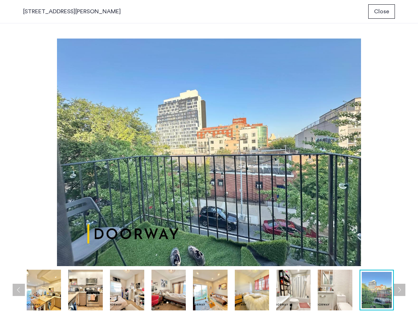
click at [333, 296] on img at bounding box center [334, 290] width 34 height 41
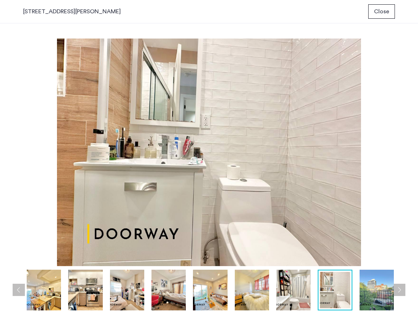
click at [299, 294] on img at bounding box center [293, 290] width 34 height 41
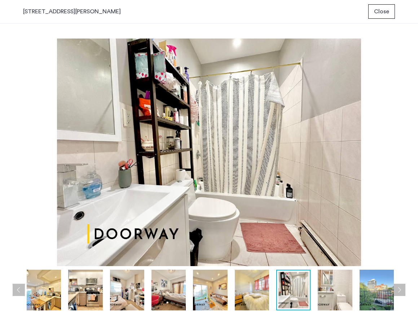
click at [247, 289] on img at bounding box center [252, 290] width 34 height 41
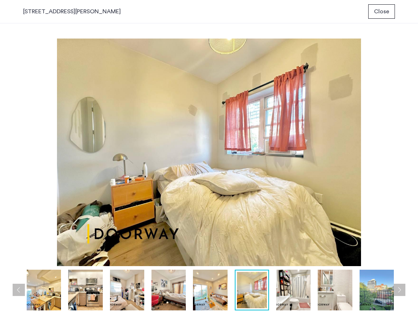
click at [200, 289] on img at bounding box center [210, 290] width 34 height 41
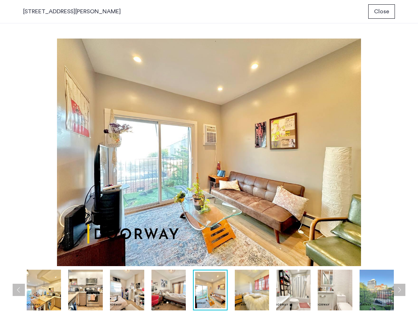
click at [159, 286] on img at bounding box center [168, 290] width 34 height 41
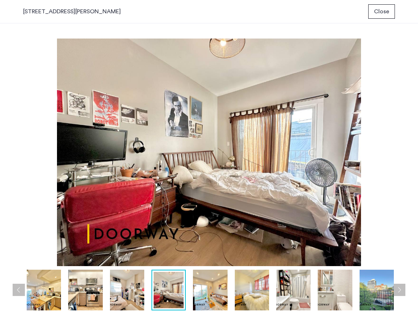
click at [110, 287] on img at bounding box center [127, 290] width 34 height 41
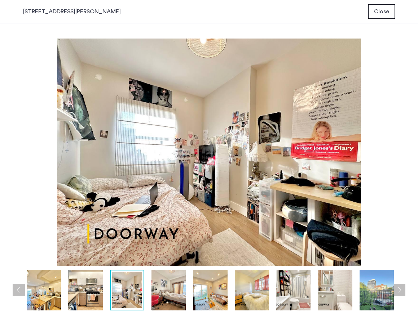
click at [89, 288] on img at bounding box center [85, 290] width 34 height 41
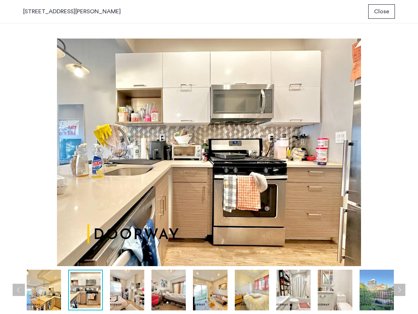
click at [44, 288] on img at bounding box center [44, 290] width 34 height 41
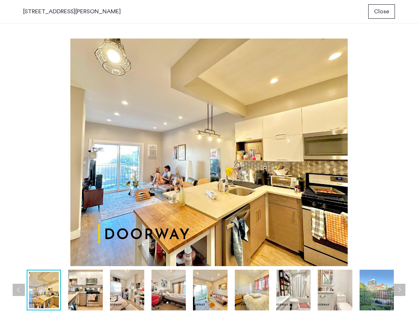
click at [230, 297] on div at bounding box center [210, 290] width 375 height 41
click at [217, 297] on img at bounding box center [210, 290] width 34 height 41
click at [377, 11] on span "Close" at bounding box center [381, 11] width 15 height 9
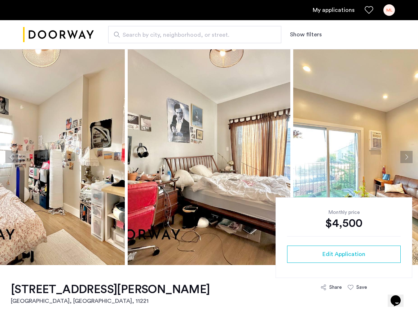
click at [70, 31] on img "Cazamio logo" at bounding box center [58, 34] width 71 height 27
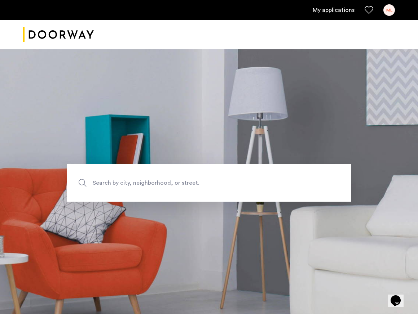
click at [131, 184] on span "Search by city, neighborhood, or street." at bounding box center [192, 183] width 199 height 10
click at [131, 184] on input "Search by city, neighborhood, or street." at bounding box center [209, 182] width 284 height 37
click at [333, 9] on link "My applications" at bounding box center [333, 10] width 42 height 9
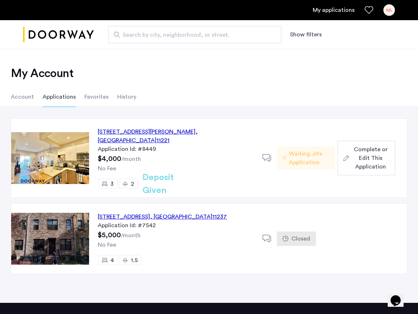
click at [28, 97] on li "Account" at bounding box center [22, 97] width 23 height 20
